Goal: Check status: Check status

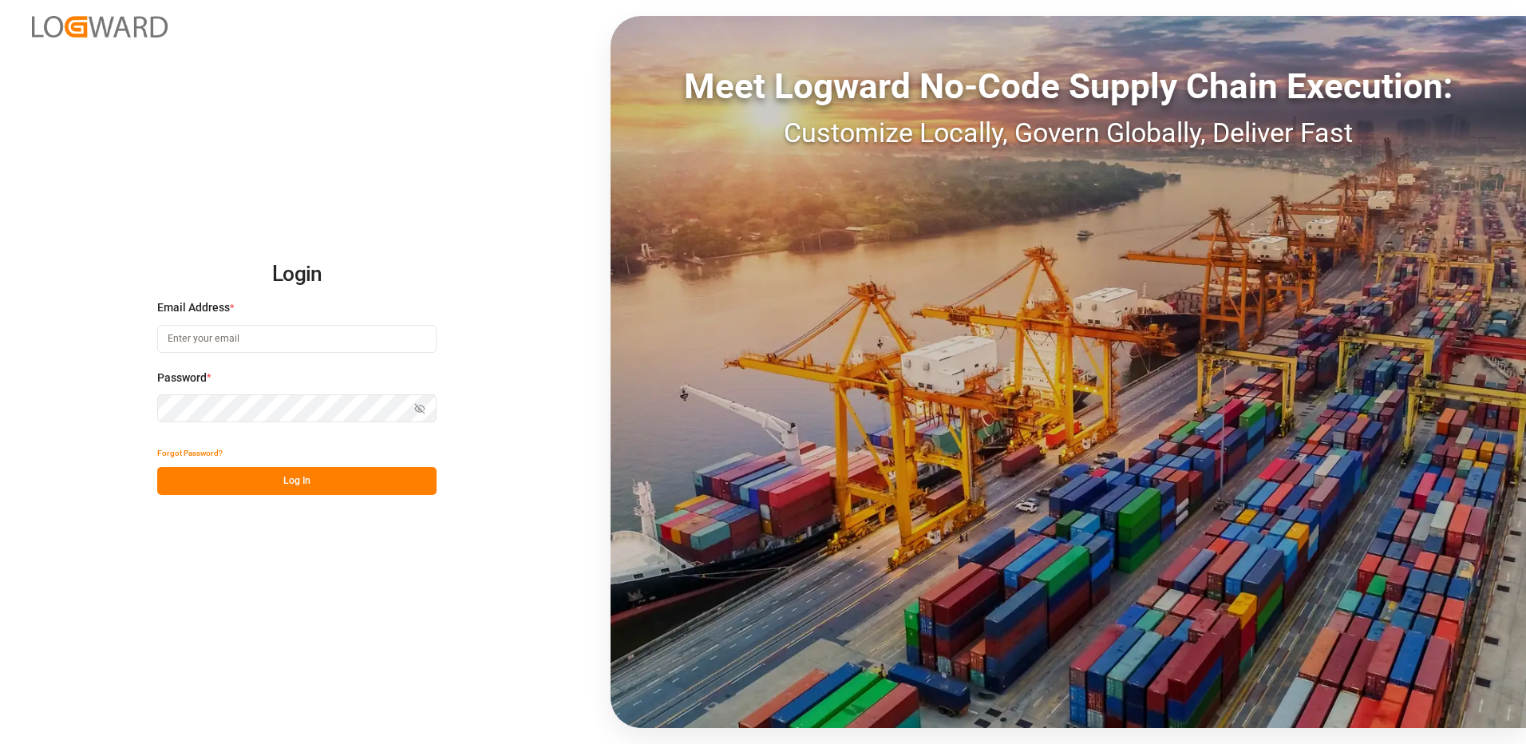
click at [216, 343] on input at bounding box center [296, 339] width 279 height 28
click at [275, 338] on input at bounding box center [296, 339] width 279 height 28
type input "[PERSON_NAME][EMAIL_ADDRESS][PERSON_NAME][DOMAIN_NAME]"
click at [267, 489] on button "Log In" at bounding box center [296, 481] width 279 height 28
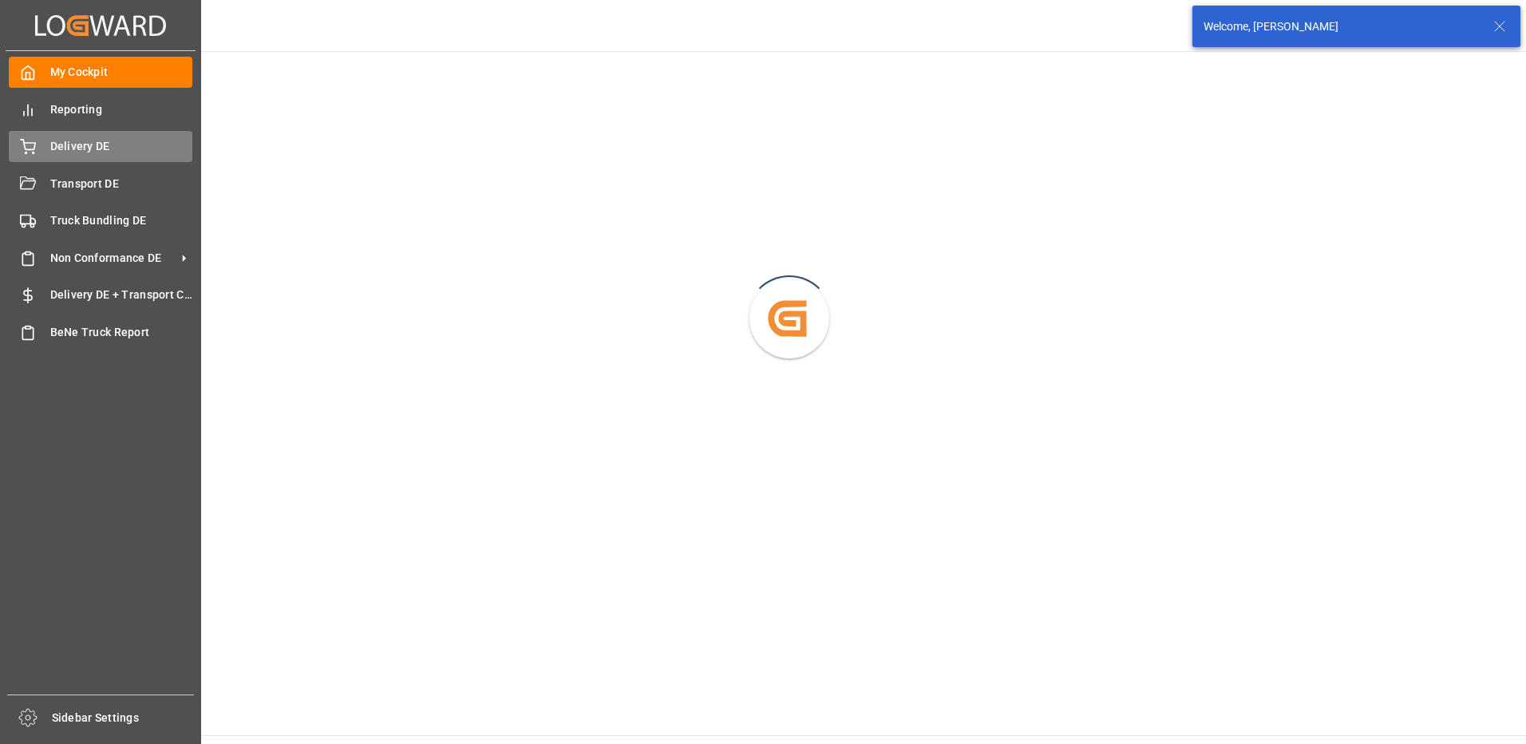
click at [80, 145] on span "Delivery DE" at bounding box center [121, 146] width 143 height 17
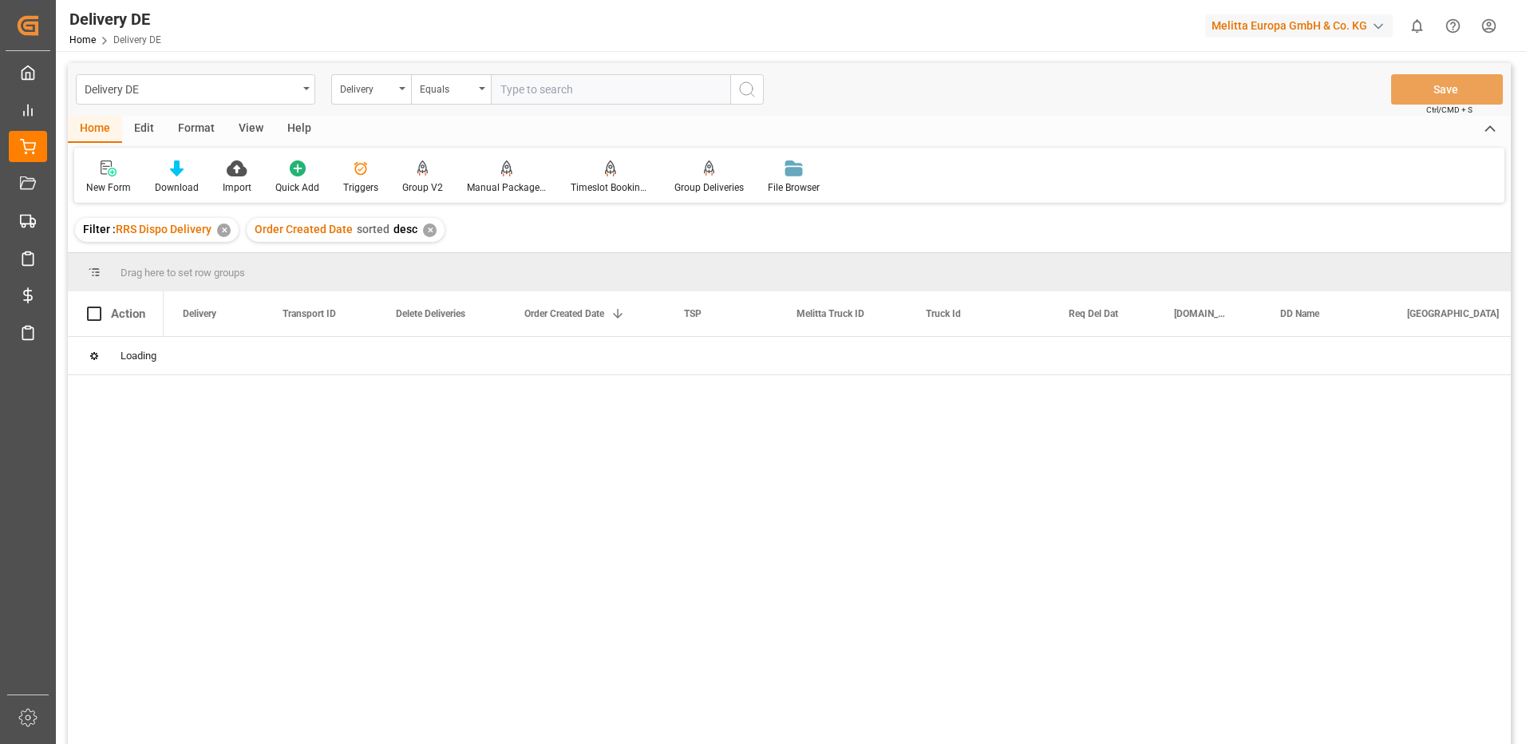
click at [515, 89] on input "text" at bounding box center [610, 89] width 239 height 30
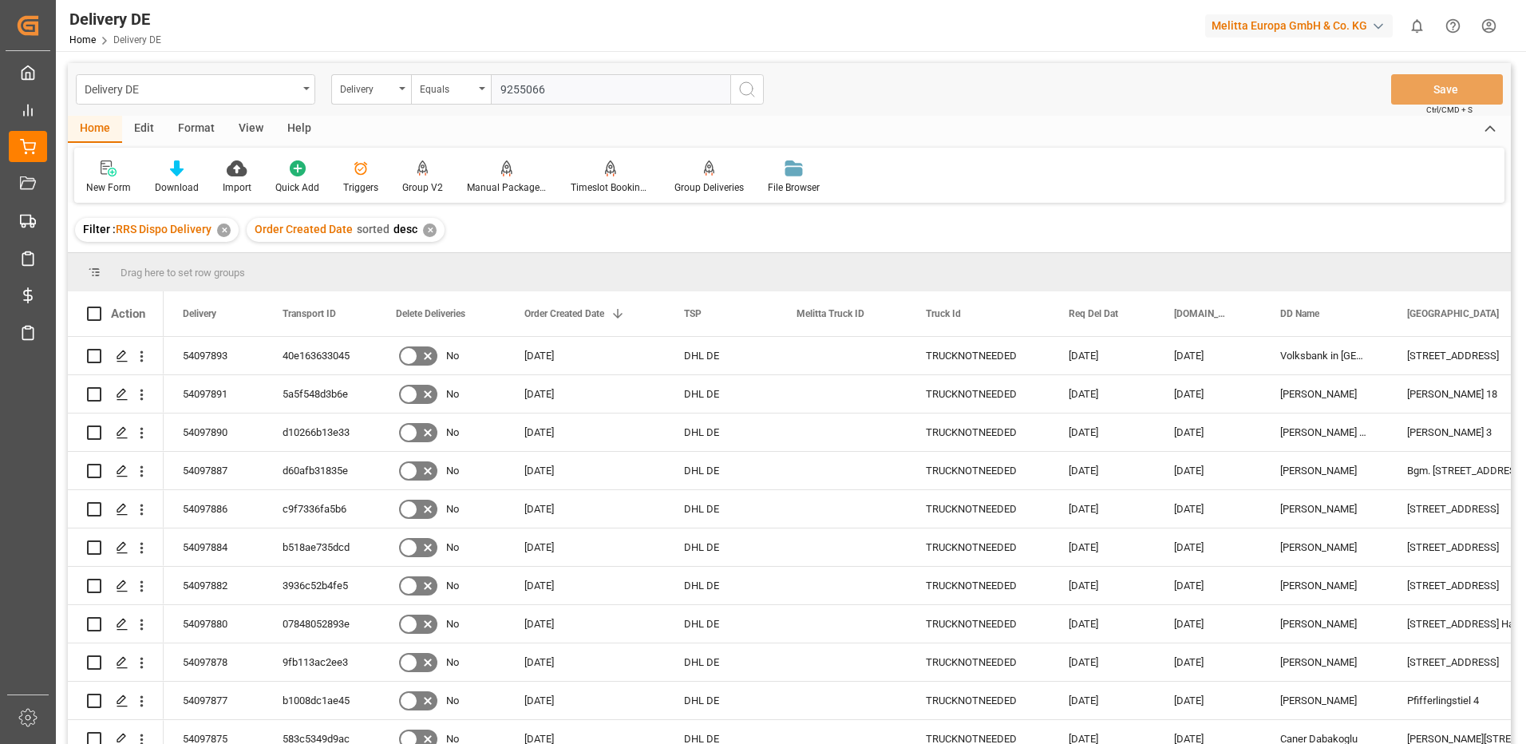
type input "92550665"
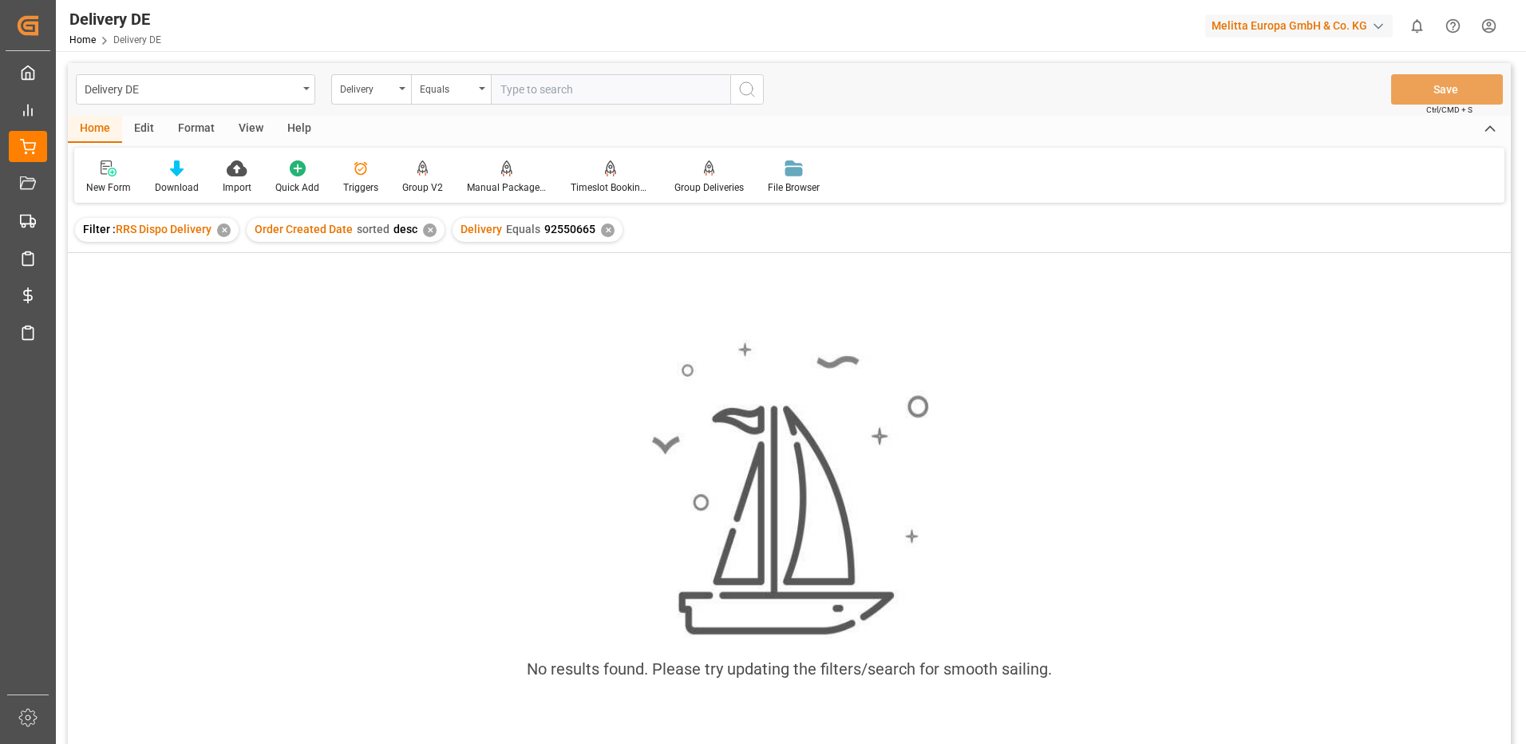
click at [603, 229] on div "✕" at bounding box center [608, 231] width 14 height 14
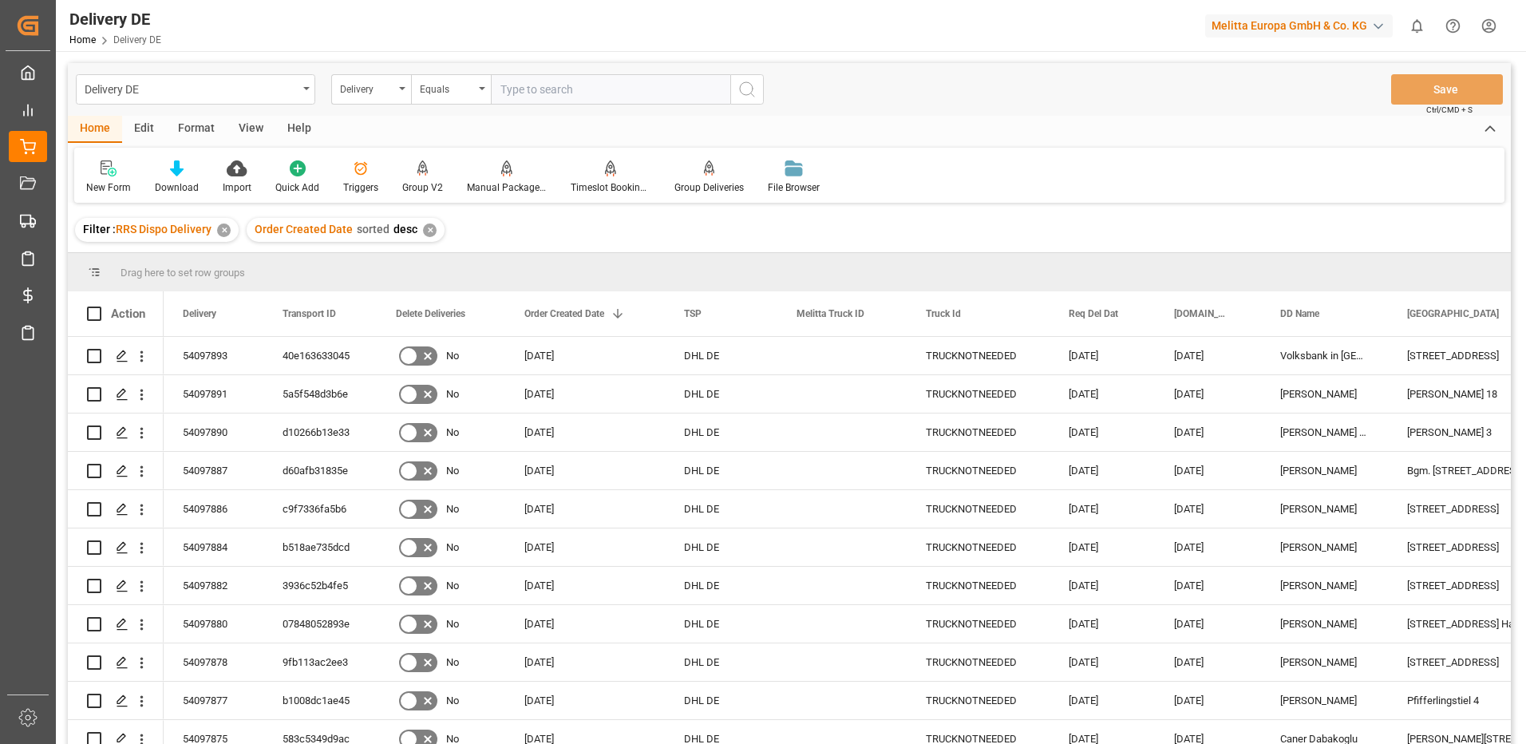
click at [553, 94] on input "text" at bounding box center [610, 89] width 239 height 30
paste input "92550665"
type input "92550665"
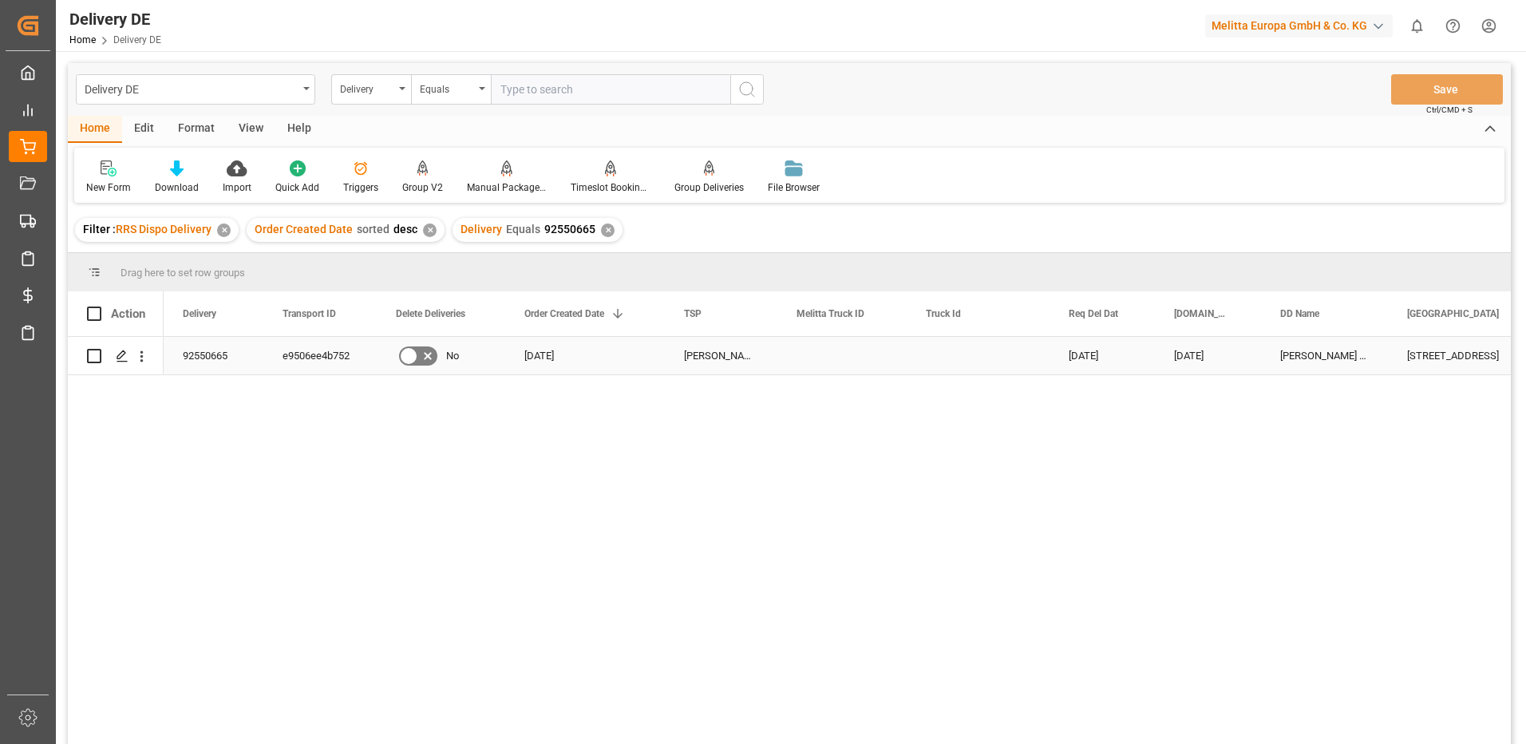
click at [197, 355] on div "92550665" at bounding box center [214, 356] width 100 height 38
click at [326, 350] on div "e9506ee4b752" at bounding box center [319, 356] width 113 height 38
click at [210, 352] on div "92550665" at bounding box center [214, 356] width 100 height 38
click at [343, 359] on div "e9506ee4b752" at bounding box center [319, 356] width 113 height 38
